Goal: Check status: Check status

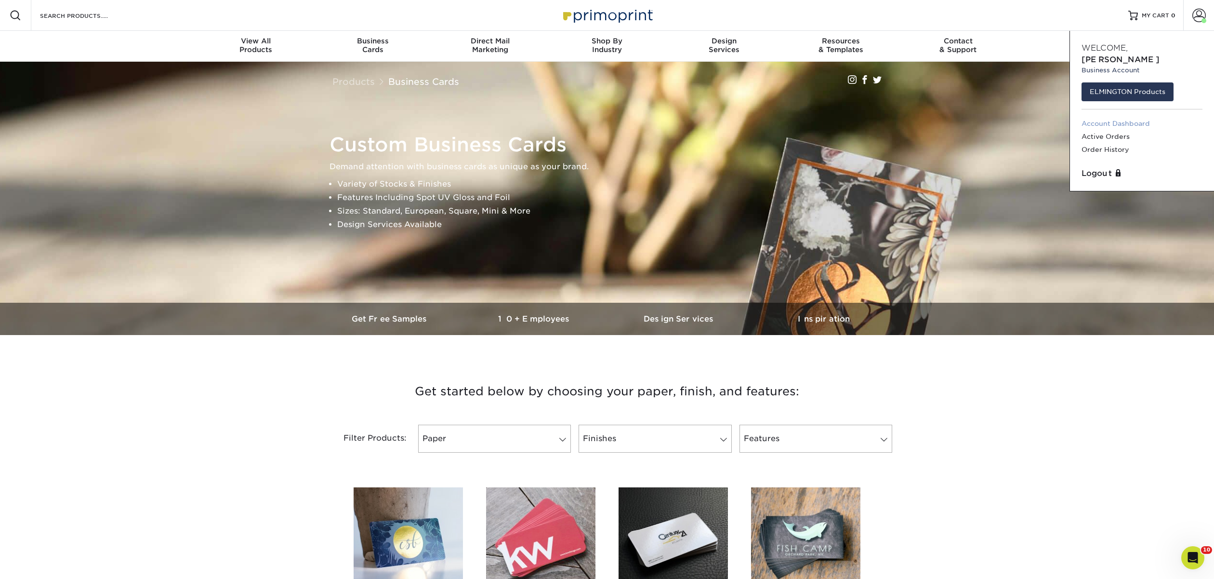
click at [1127, 117] on link "Account Dashboard" at bounding box center [1142, 123] width 121 height 13
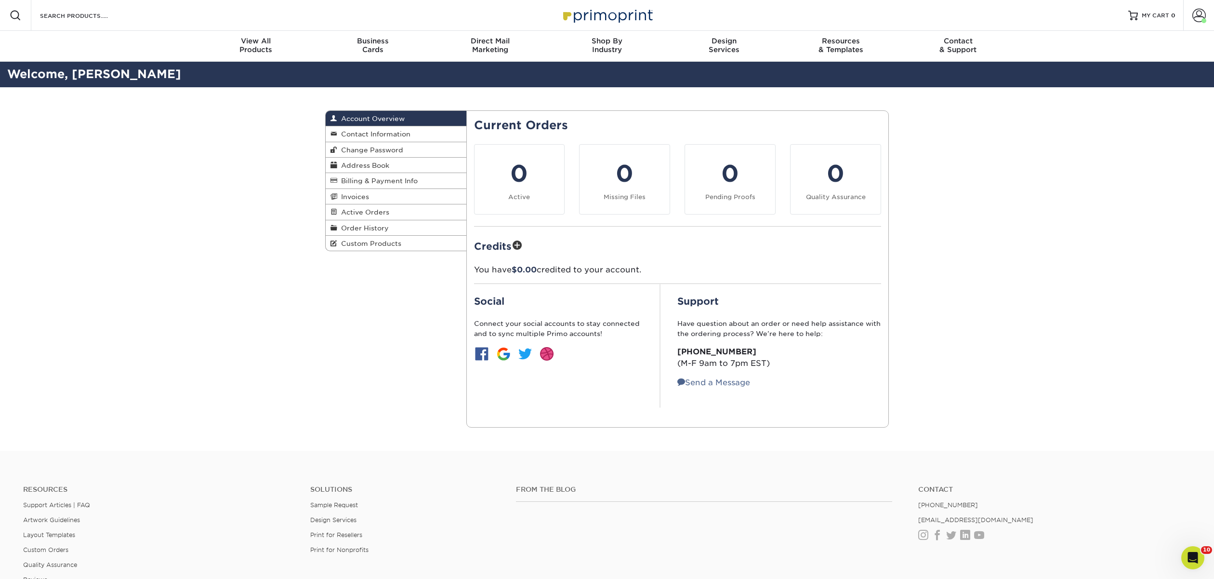
click at [144, 11] on div "Resources Menu Search Products Account Welcome, Riley Business Account ELMINGTO…" at bounding box center [607, 15] width 1214 height 31
click at [369, 152] on span "Change Password" at bounding box center [370, 150] width 66 height 8
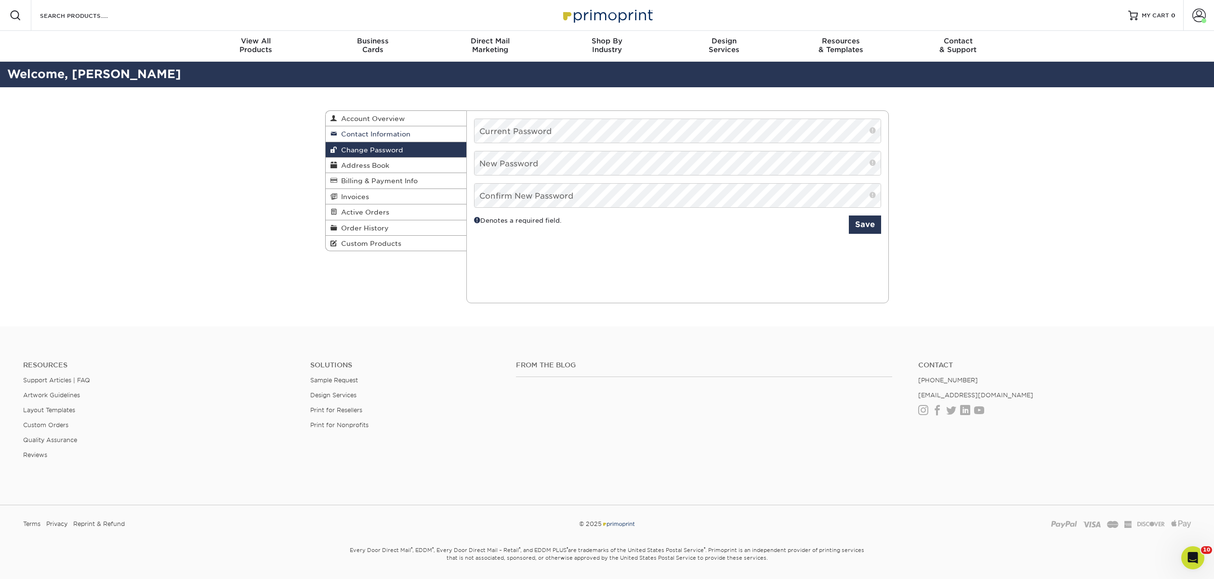
click at [376, 137] on span "Contact Information" at bounding box center [373, 134] width 73 height 8
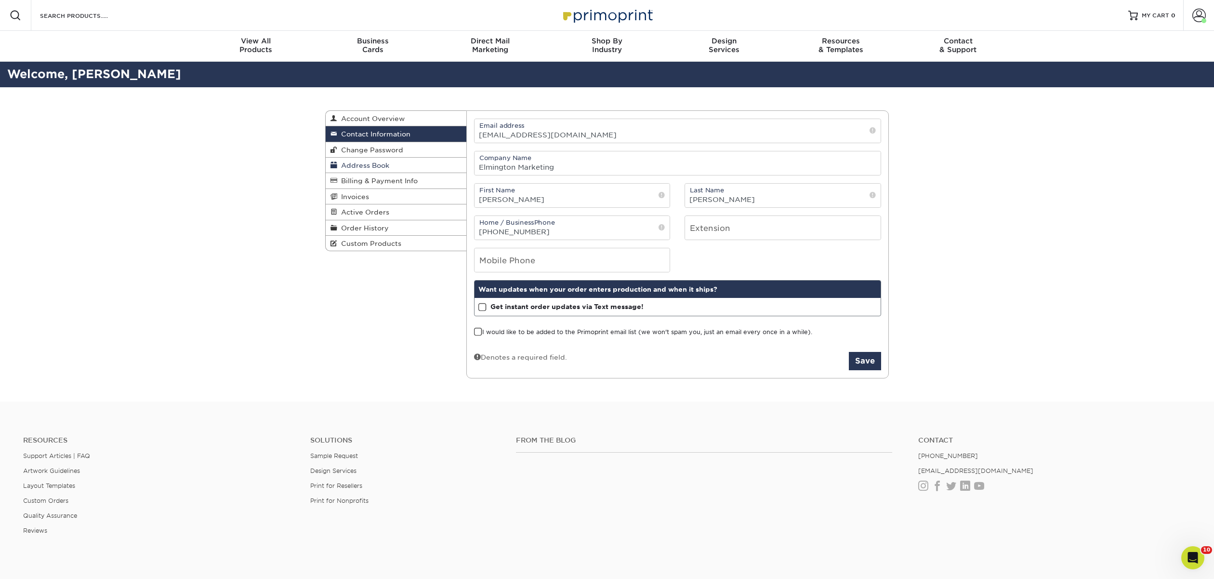
click at [377, 167] on span "Address Book" at bounding box center [363, 165] width 52 height 8
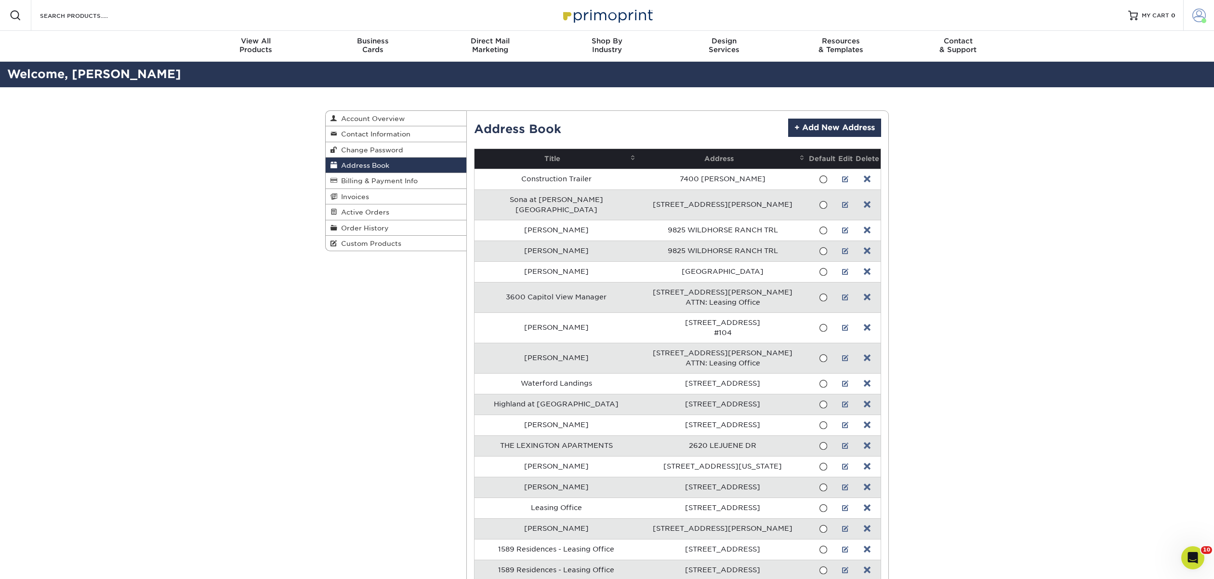
click at [1203, 13] on span at bounding box center [1198, 15] width 13 height 13
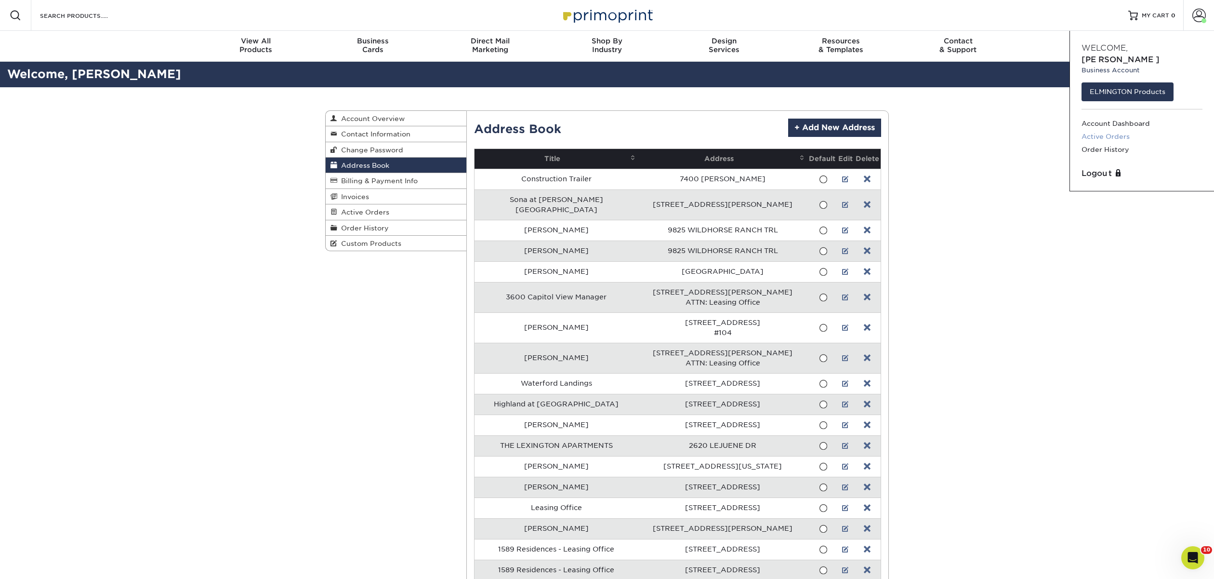
click at [1111, 130] on link "Active Orders" at bounding box center [1142, 136] width 121 height 13
click at [1110, 130] on link "Active Orders" at bounding box center [1142, 136] width 121 height 13
click at [1107, 143] on link "Order History" at bounding box center [1142, 149] width 121 height 13
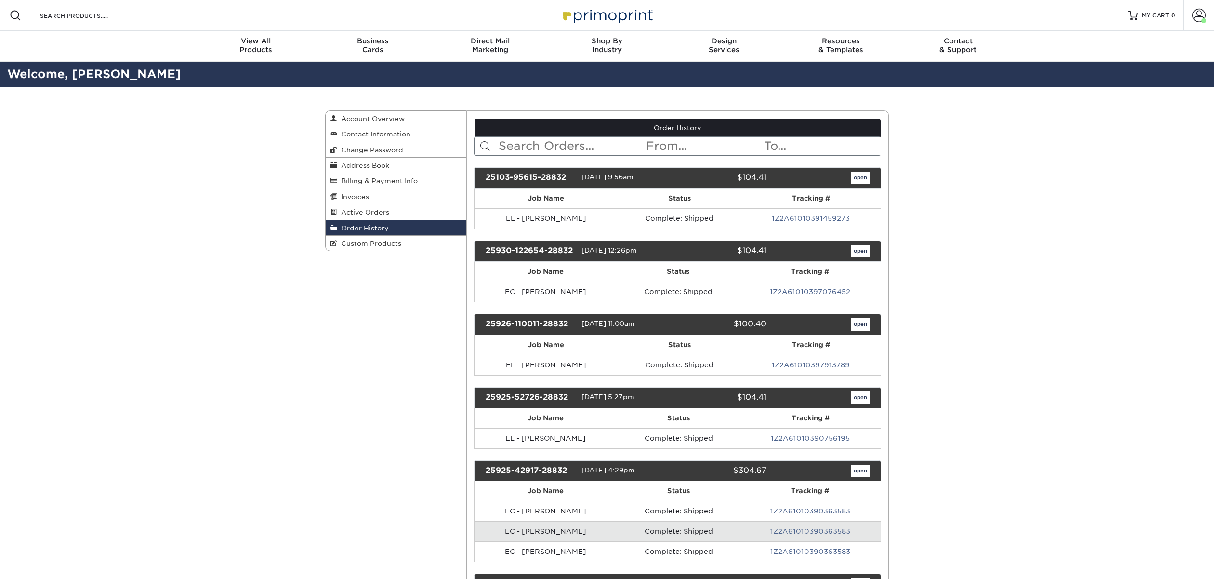
click at [582, 149] on input "text" at bounding box center [572, 146] width 148 height 18
type input "robbie"
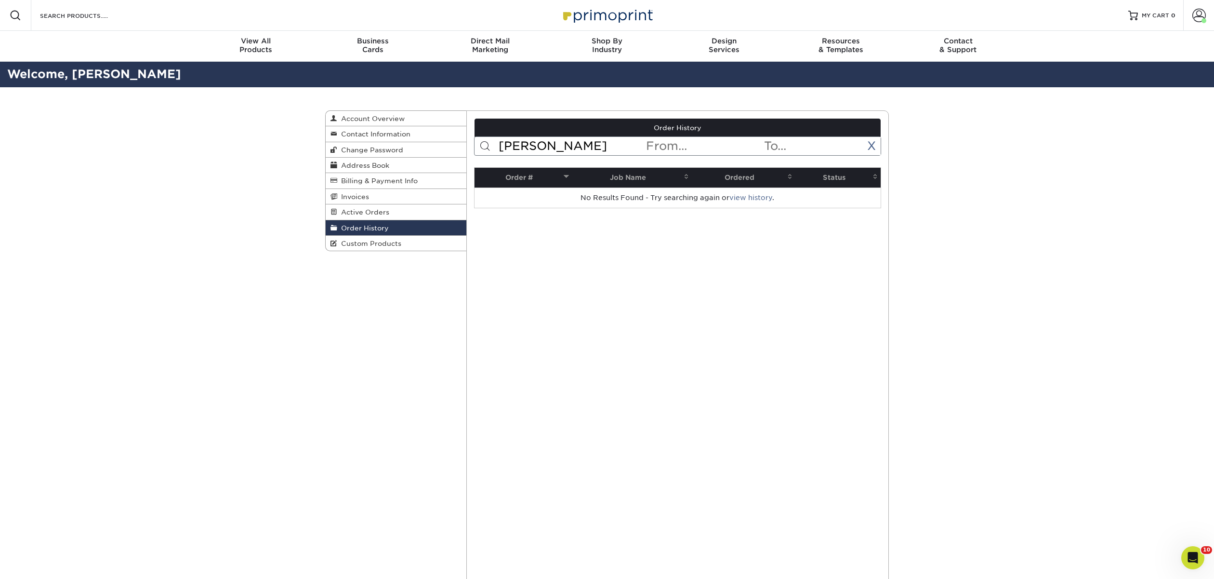
drag, startPoint x: 550, startPoint y: 146, endPoint x: 472, endPoint y: 145, distance: 78.1
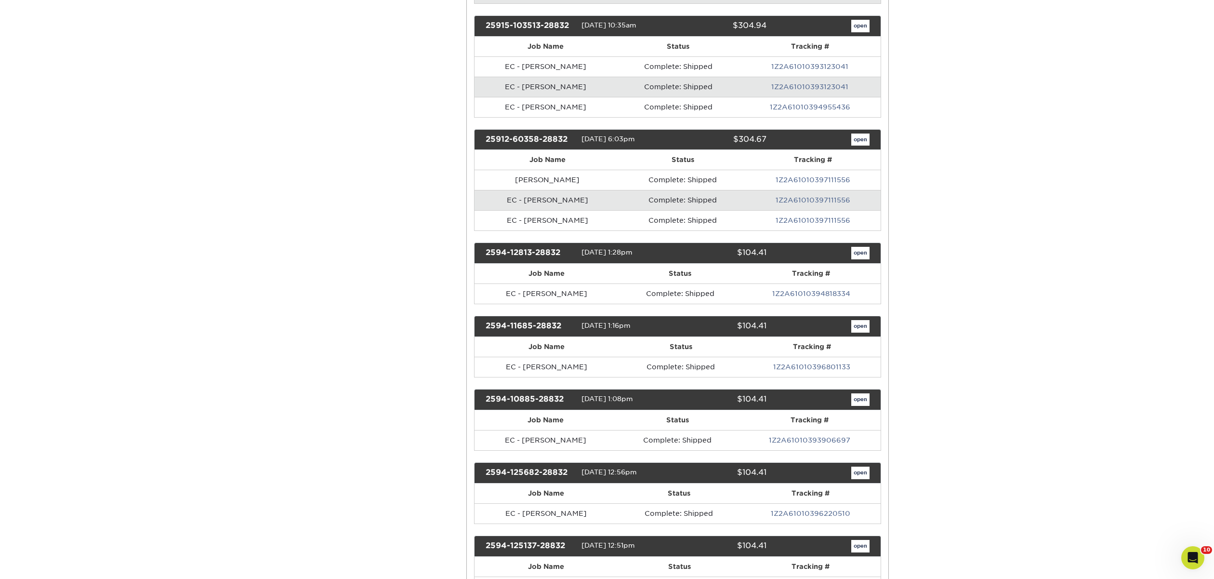
scroll to position [1077, 0]
